Goal: Task Accomplishment & Management: Manage account settings

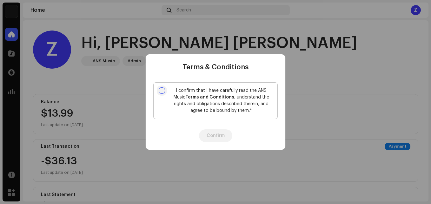
click at [162, 91] on input "I confirm that I have carefully read the ANS Music Terms and Conditions , under…" at bounding box center [162, 90] width 6 height 6
checkbox input "true"
click at [212, 136] on button "Confirm" at bounding box center [215, 135] width 33 height 13
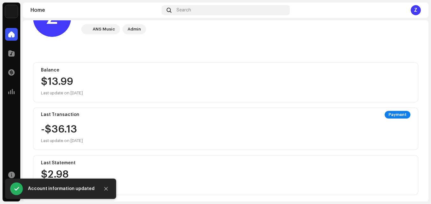
scroll to position [64, 0]
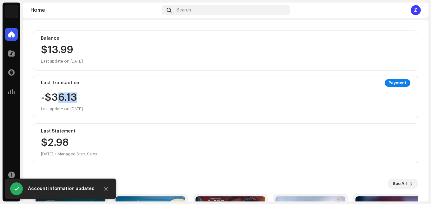
drag, startPoint x: 85, startPoint y: 99, endPoint x: 57, endPoint y: 98, distance: 28.0
click at [57, 98] on div "-$36.13 Last update on [DATE]" at bounding box center [62, 102] width 42 height 20
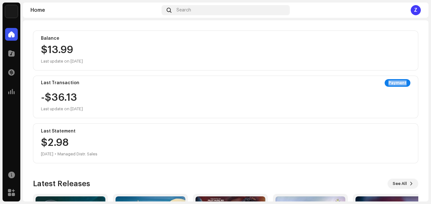
drag, startPoint x: 380, startPoint y: 83, endPoint x: 422, endPoint y: 80, distance: 42.0
click at [422, 80] on div "Z Hi, [PERSON_NAME] [PERSON_NAME] ANS Music Admin Balance $13.99 Last update on…" at bounding box center [226, 126] width 406 height 339
click at [351, 92] on div "Last Transaction Payment -$36.13 Last update on [DATE]" at bounding box center [226, 97] width 386 height 43
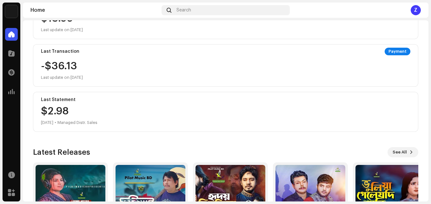
scroll to position [158, 0]
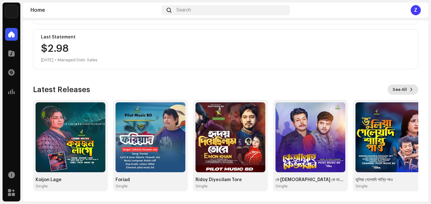
click at [398, 89] on span "See All" at bounding box center [400, 89] width 14 height 13
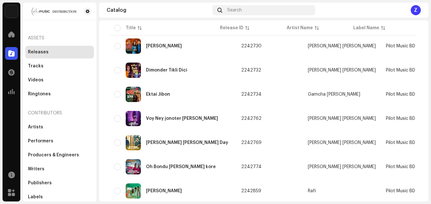
scroll to position [496, 0]
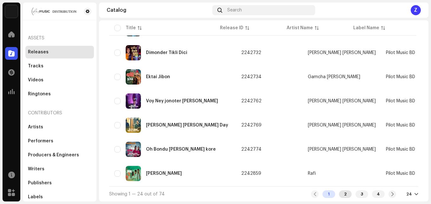
click at [344, 194] on div "2" at bounding box center [345, 194] width 13 height 8
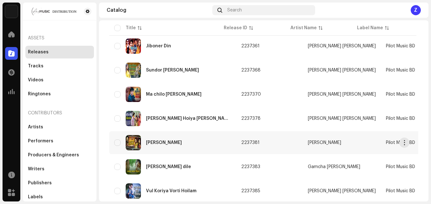
scroll to position [496, 0]
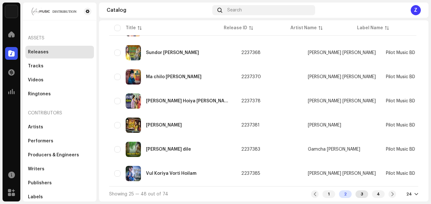
click at [361, 193] on div "3" at bounding box center [362, 194] width 13 height 8
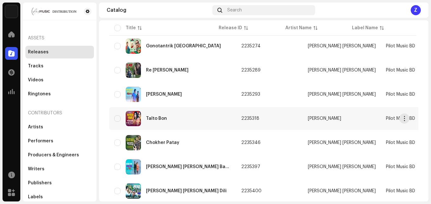
scroll to position [496, 0]
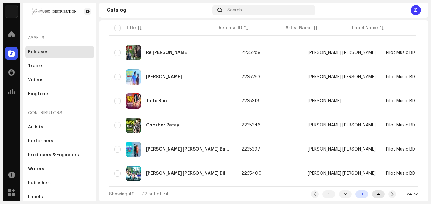
click at [376, 194] on div "4" at bounding box center [378, 194] width 13 height 8
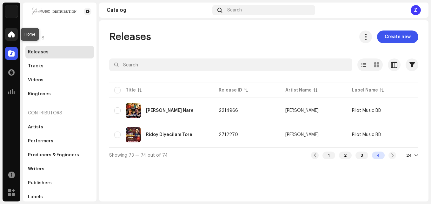
click at [11, 34] on span at bounding box center [11, 34] width 6 height 5
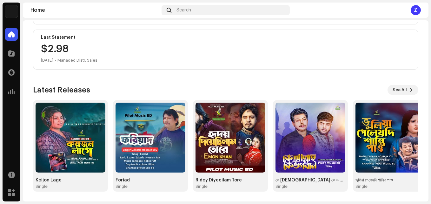
scroll to position [158, 0]
